Goal: Information Seeking & Learning: Learn about a topic

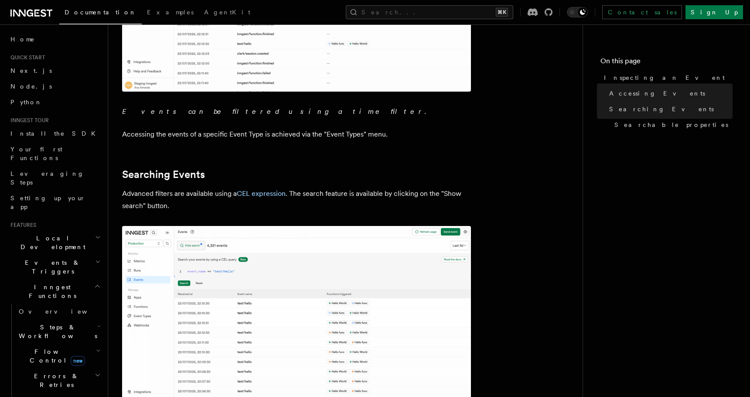
scroll to position [300, 0]
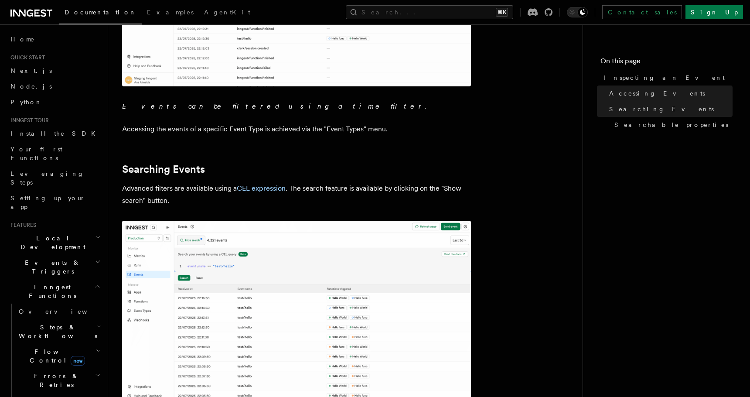
click at [316, 126] on p "Accessing the events of a specific Event Type is achieved via the "Event Types"…" at bounding box center [296, 129] width 349 height 12
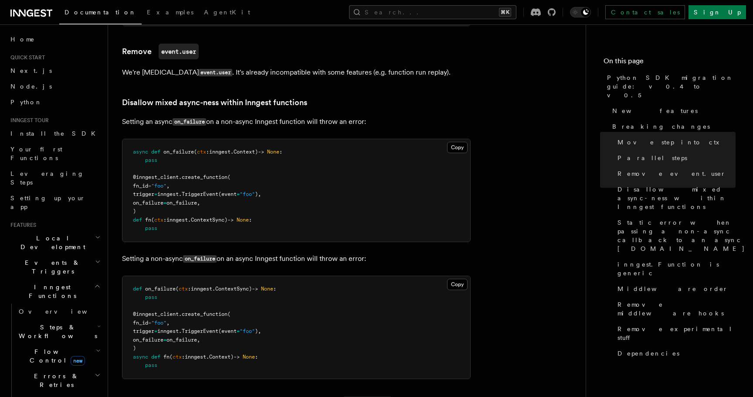
scroll to position [695, 0]
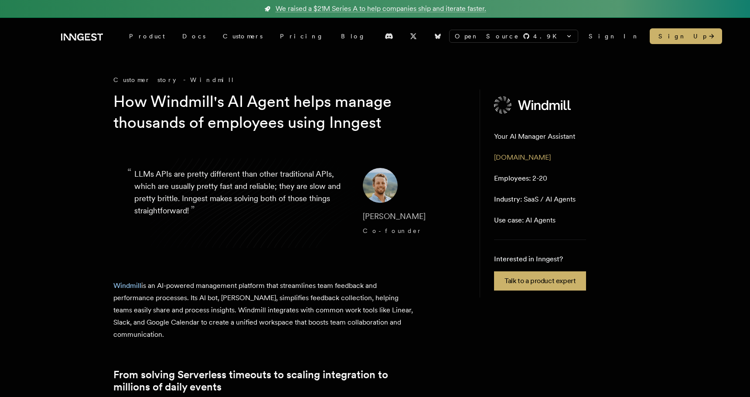
click at [273, 124] on h1 "How Windmill's AI Agent helps manage thousands of employees using Inngest" at bounding box center [280, 112] width 335 height 42
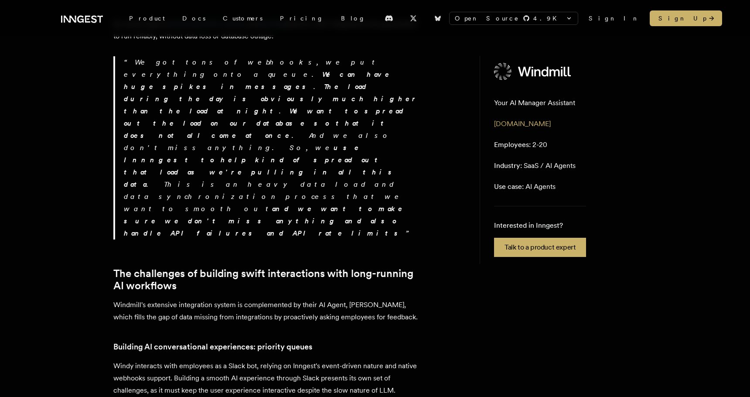
scroll to position [2325, 0]
